Goal: Book appointment/travel/reservation

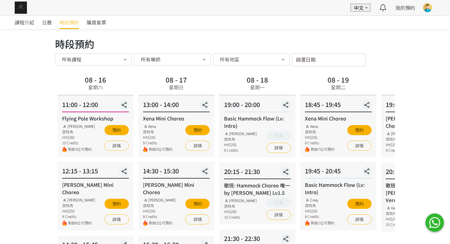
scroll to position [45, 0]
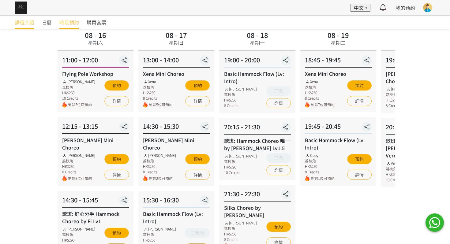
click at [23, 25] on span "課程介紹" at bounding box center [25, 22] width 20 height 7
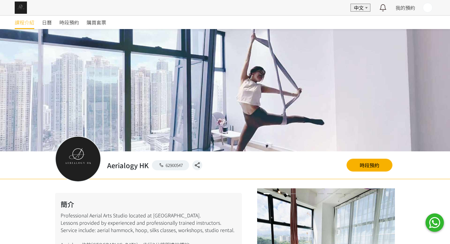
scroll to position [399, 0]
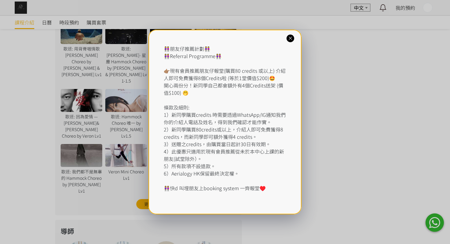
click at [66, 82] on div "👭朋友仔推薦計劃👭 👭Referral Programme👭 👉🏽現有會員推薦朋友仔報堂(購買80 credits 或以上) 介紹人即可免費獲得8個Credi…" at bounding box center [225, 122] width 450 height 244
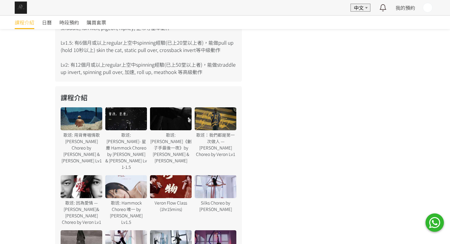
scroll to position [309, 0]
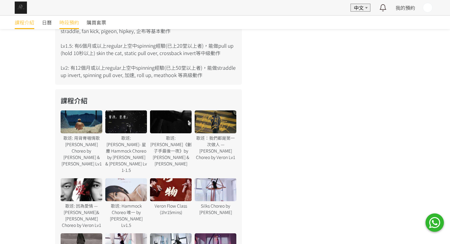
click at [70, 28] on link "時段預約" at bounding box center [69, 22] width 20 height 13
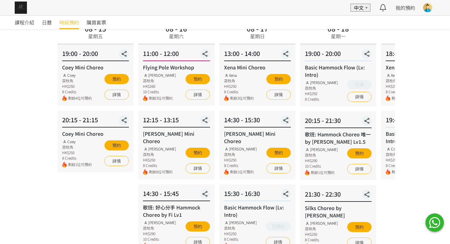
scroll to position [50, 0]
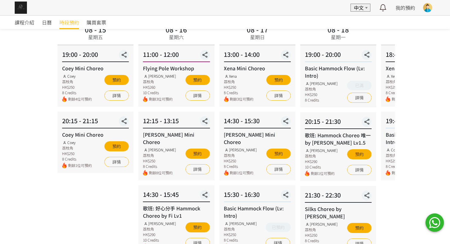
click at [217, 119] on div "08 - 17 星期日 13:00 - 14:00 Xena Mini Choreo Xena 荔枝角 HK$250 8 Credits 剩餘3位可預約 預約…" at bounding box center [257, 213] width 81 height 378
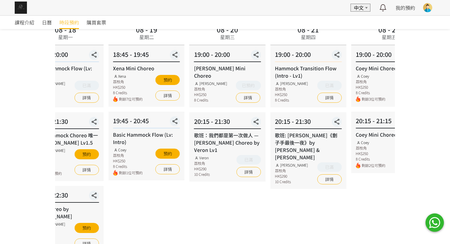
click at [174, 158] on div "Basic Hammock Flow (Lv: Intro) Coey 荔枝角 HK$250 8 Credits 剩餘1位可預約 預約 詳情" at bounding box center [146, 153] width 67 height 45
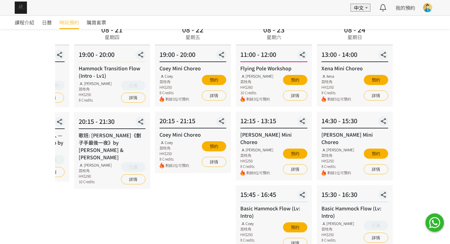
click at [100, 162] on div "20:15 - 21:30 歌班: 麥浚龍《劊子手最後一夜》by Rachel & Veron Rachel Ng 荔枝角 HK$290 10 Credits…" at bounding box center [112, 150] width 76 height 77
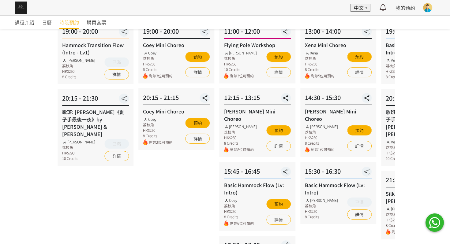
scroll to position [42, 0]
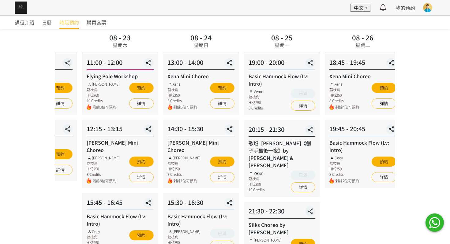
click at [50, 208] on div "課程介紹 日曆 時段預約 購買套票 時段預約 時段預約 所有課程 所有課程 Coey Mini Choreo Flying Pole Workshop Jes…" at bounding box center [225, 208] width 450 height 471
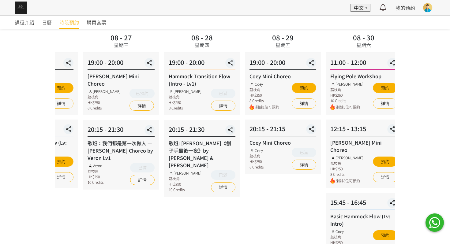
click at [93, 159] on div "歌班：我們都是第一次做人 — Firdhaus Hammock Choreo by Veron Lv1 Veron 荔枝角 HK$290 10 Credits…" at bounding box center [120, 162] width 67 height 46
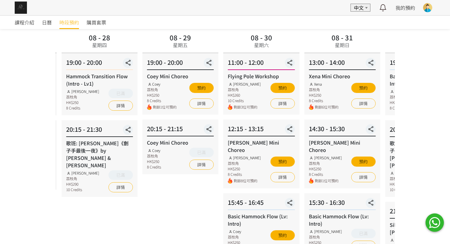
click at [223, 145] on div "12:15 - 13:15 Jessica Mini Choreo Jessica Ng 荔枝角 HK$250 8 Credits 剩餘8位可預約 預約 詳情" at bounding box center [261, 154] width 76 height 69
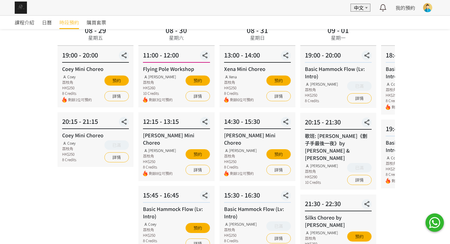
scroll to position [46, 0]
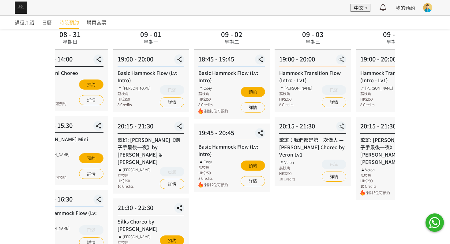
click at [73, 152] on div "Rachel Ng 荔枝角 HK$250 8 Credits 剩餘1位可預約 預約 詳情" at bounding box center [70, 166] width 67 height 29
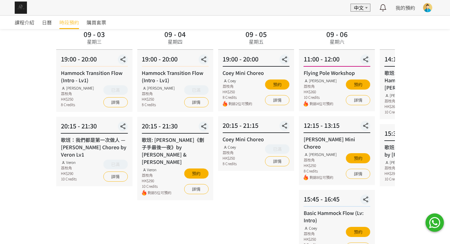
click at [68, 132] on div "20:15 - 21:30 歌班：我們都是第一次做人 — Firdhaus Hammock Choreo by Veron Lv1 Veron 荔枝角 HK$…" at bounding box center [94, 151] width 76 height 69
